Goal: Task Accomplishment & Management: Use online tool/utility

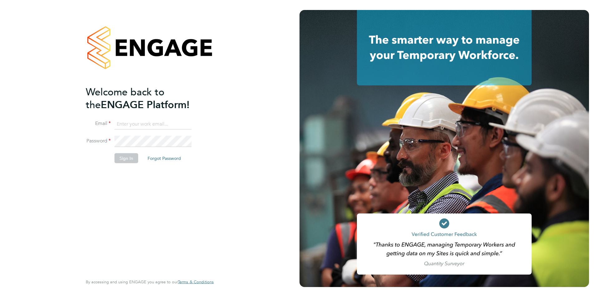
type input "edyta.marchant@brightonandhovealbion.com"
click at [127, 161] on button "Sign In" at bounding box center [127, 158] width 24 height 10
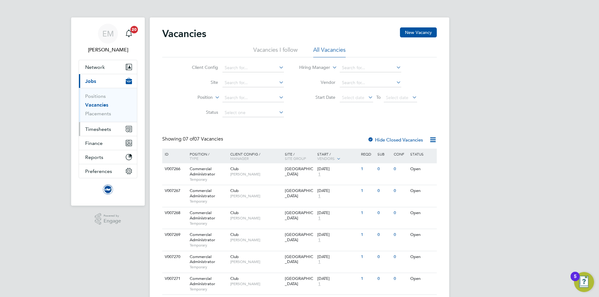
click at [100, 130] on span "Timesheets" at bounding box center [98, 129] width 26 height 6
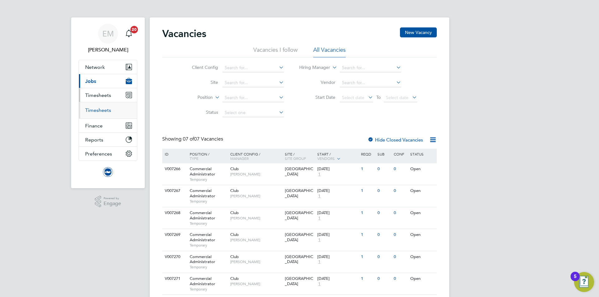
click at [108, 107] on link "Timesheets" at bounding box center [98, 110] width 26 height 6
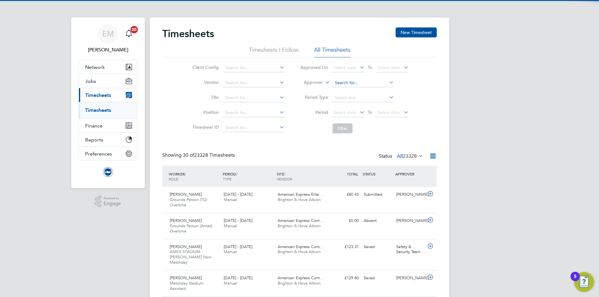
click at [361, 79] on input at bounding box center [363, 83] width 61 height 9
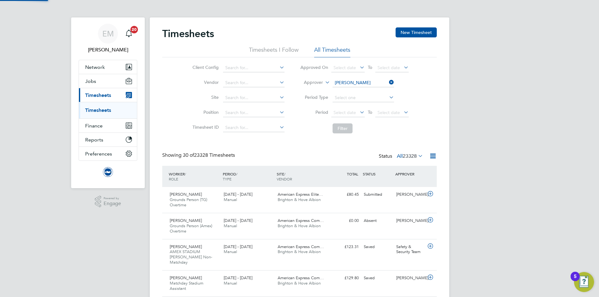
drag, startPoint x: 362, startPoint y: 89, endPoint x: 346, endPoint y: 108, distance: 24.6
click at [370, 89] on b "Valder" at bounding box center [388, 91] width 36 height 5
type input "[PERSON_NAME]"
click at [339, 130] on button "Filter" at bounding box center [343, 129] width 20 height 10
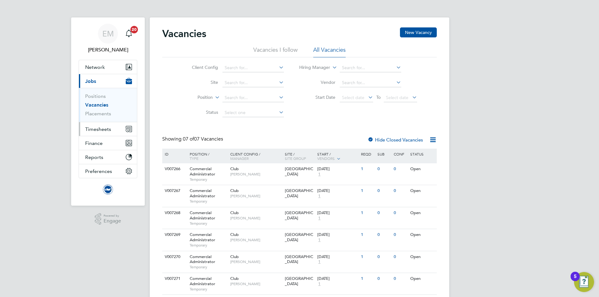
click at [100, 129] on span "Timesheets" at bounding box center [98, 129] width 26 height 6
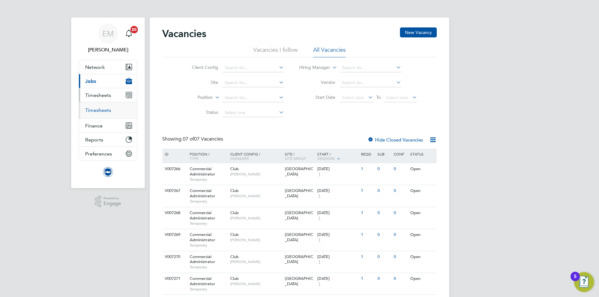
click at [96, 108] on link "Timesheets" at bounding box center [98, 110] width 26 height 6
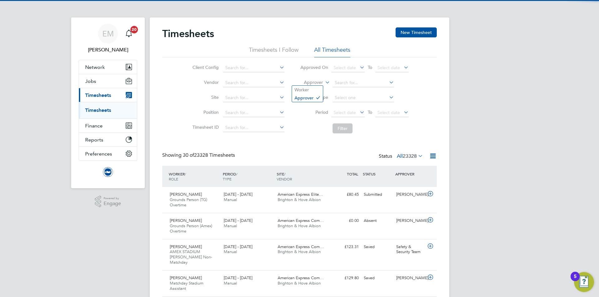
click at [313, 82] on label "Approver" at bounding box center [309, 83] width 28 height 6
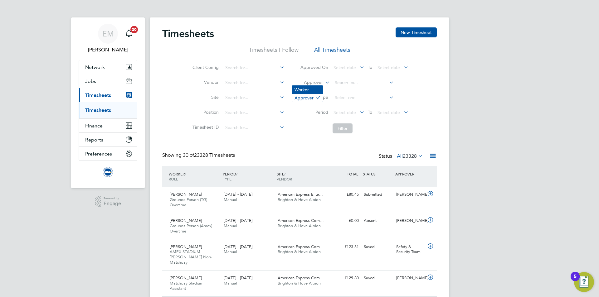
click at [309, 87] on li "Worker" at bounding box center [307, 90] width 31 height 8
click at [348, 81] on input at bounding box center [363, 83] width 61 height 9
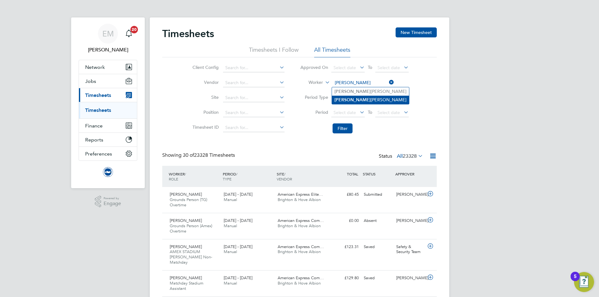
click at [354, 98] on li "[PERSON_NAME]" at bounding box center [370, 100] width 77 height 8
type input "[PERSON_NAME]"
click at [347, 123] on li "Filter" at bounding box center [354, 128] width 124 height 16
click at [344, 127] on button "Filter" at bounding box center [343, 129] width 20 height 10
